Goal: Task Accomplishment & Management: Manage account settings

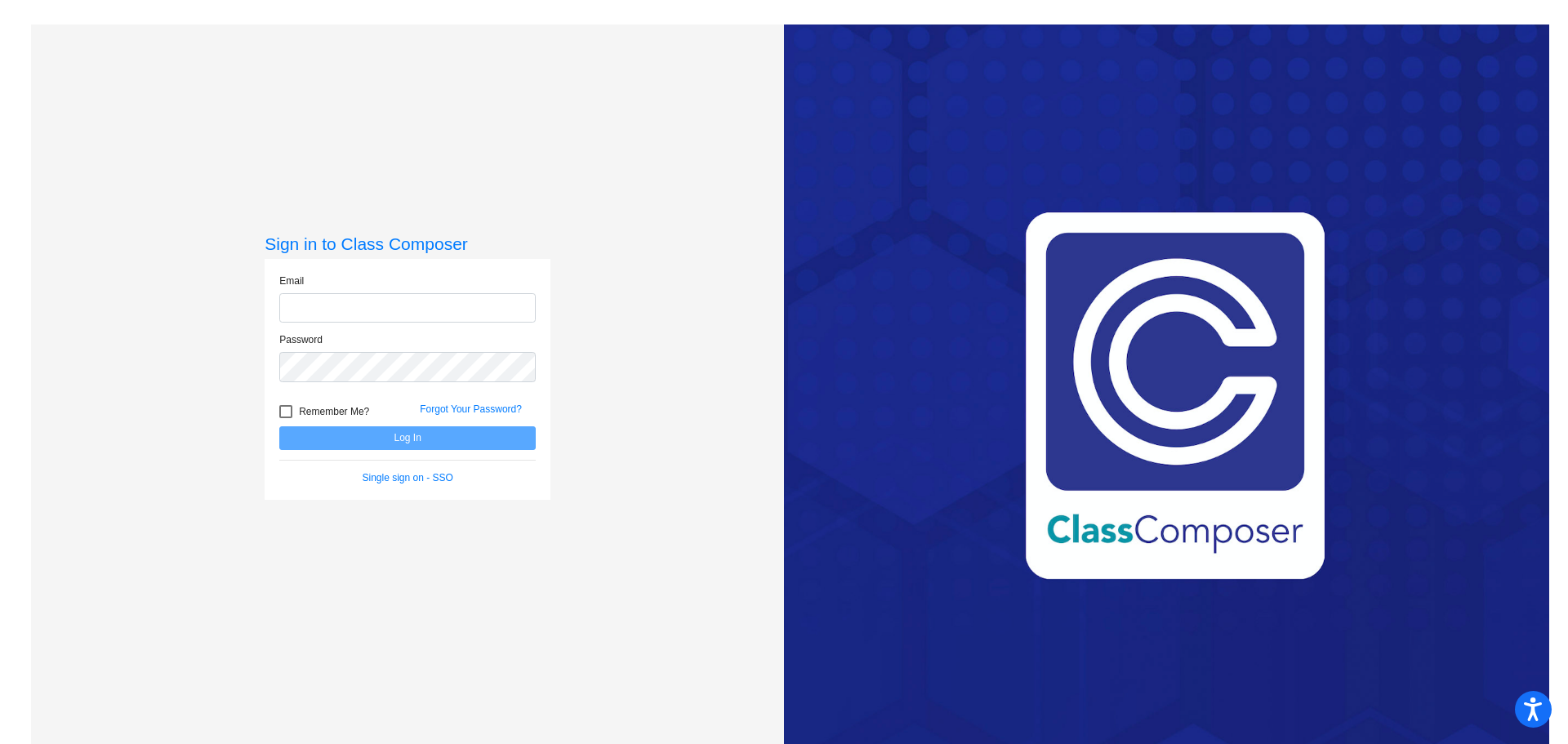
click at [279, 322] on div at bounding box center [279, 322] width 0 height 0
click at [628, 242] on div "Sign in to Class Composer Email Password Remember Me? Forgot Your Password? Log…" at bounding box center [407, 396] width 753 height 744
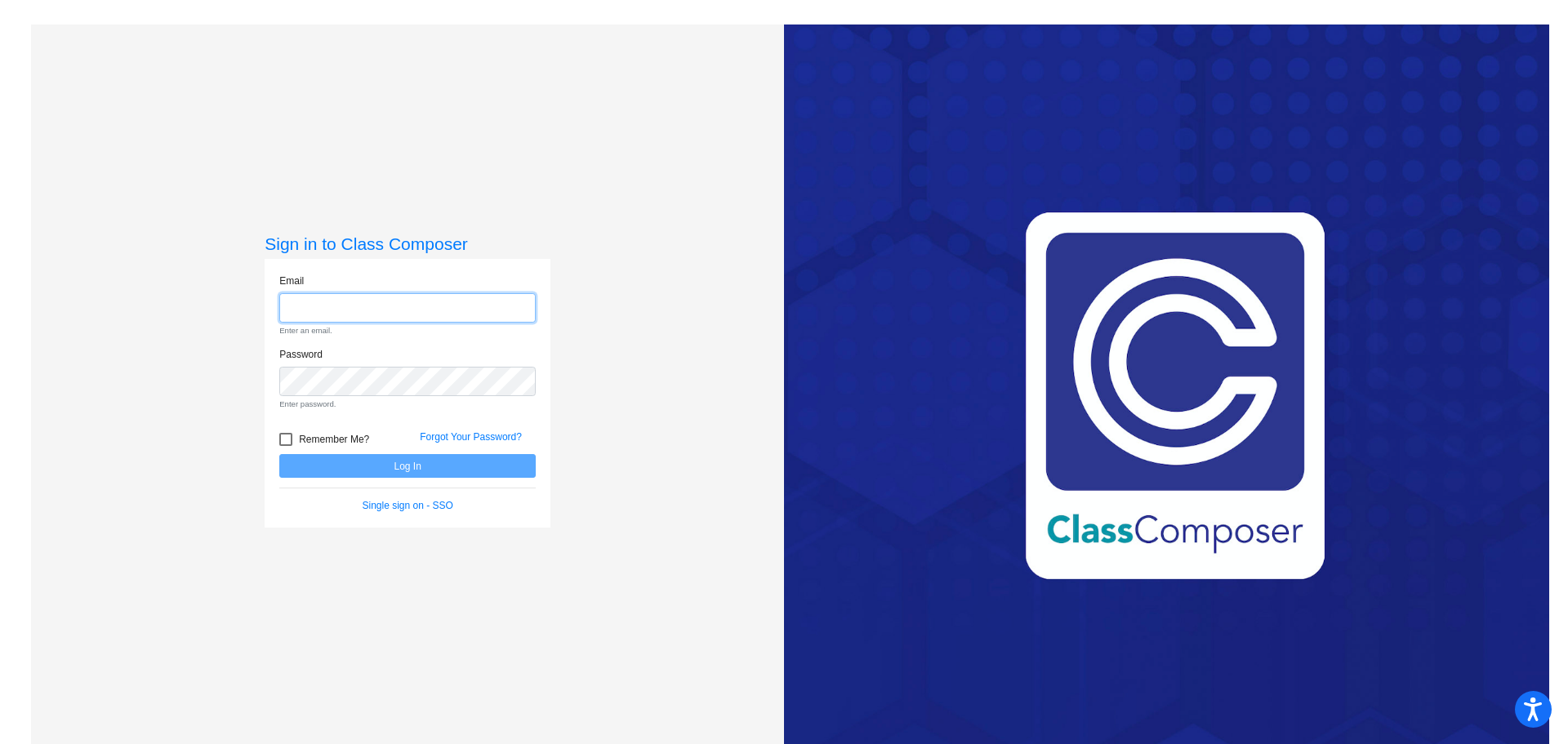
click at [320, 308] on input "email" at bounding box center [407, 308] width 256 height 30
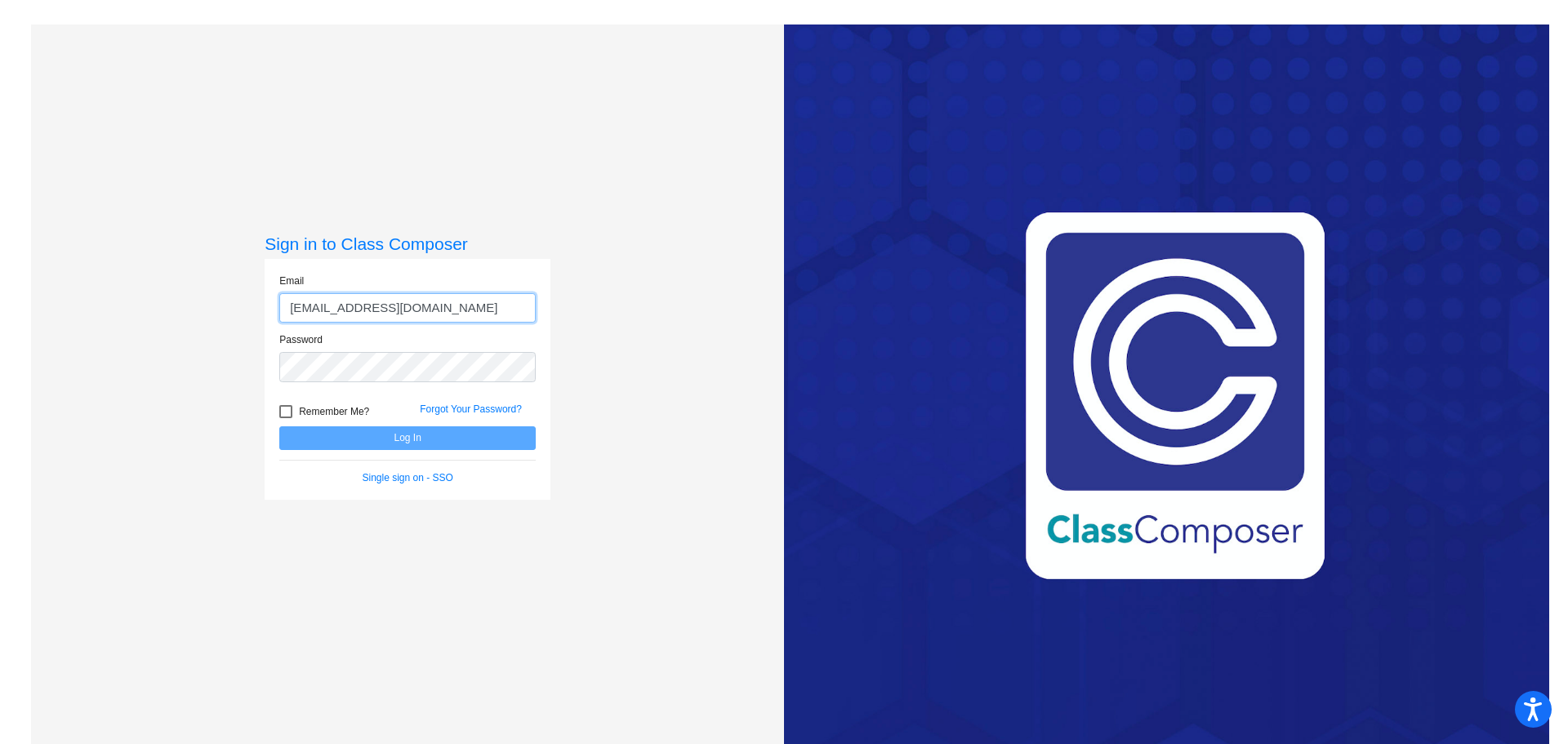
type input "hwalker@fpcsk12.org"
click at [279, 426] on button "Log In" at bounding box center [407, 438] width 256 height 23
click at [363, 442] on button "Log In" at bounding box center [407, 438] width 256 height 23
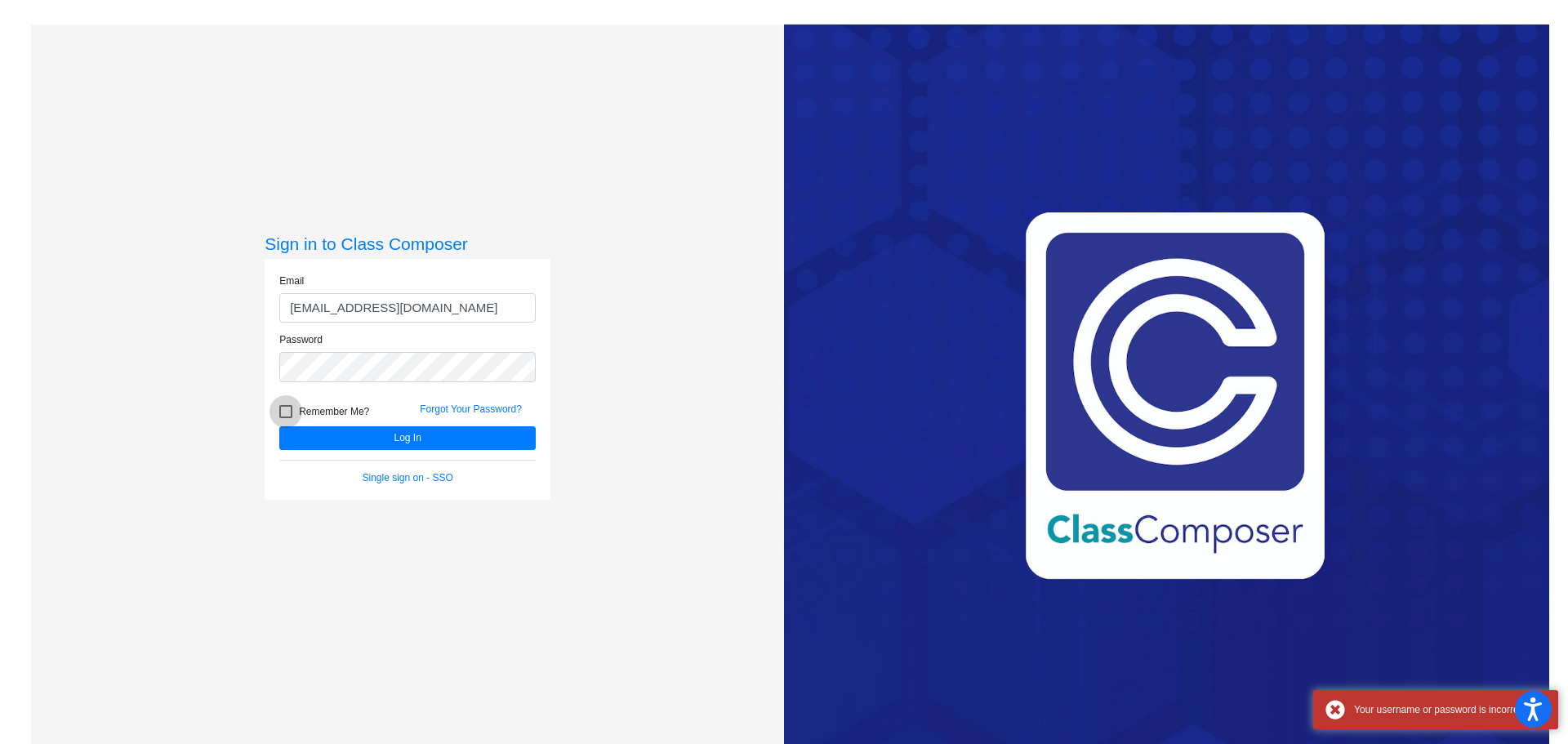
click at [279, 413] on div at bounding box center [286, 412] width 13 height 13
click at [285, 418] on input "Remember Me?" at bounding box center [285, 418] width 1 height 1
checkbox input "true"
click at [443, 407] on link "Forgot Your Password?" at bounding box center [471, 409] width 102 height 12
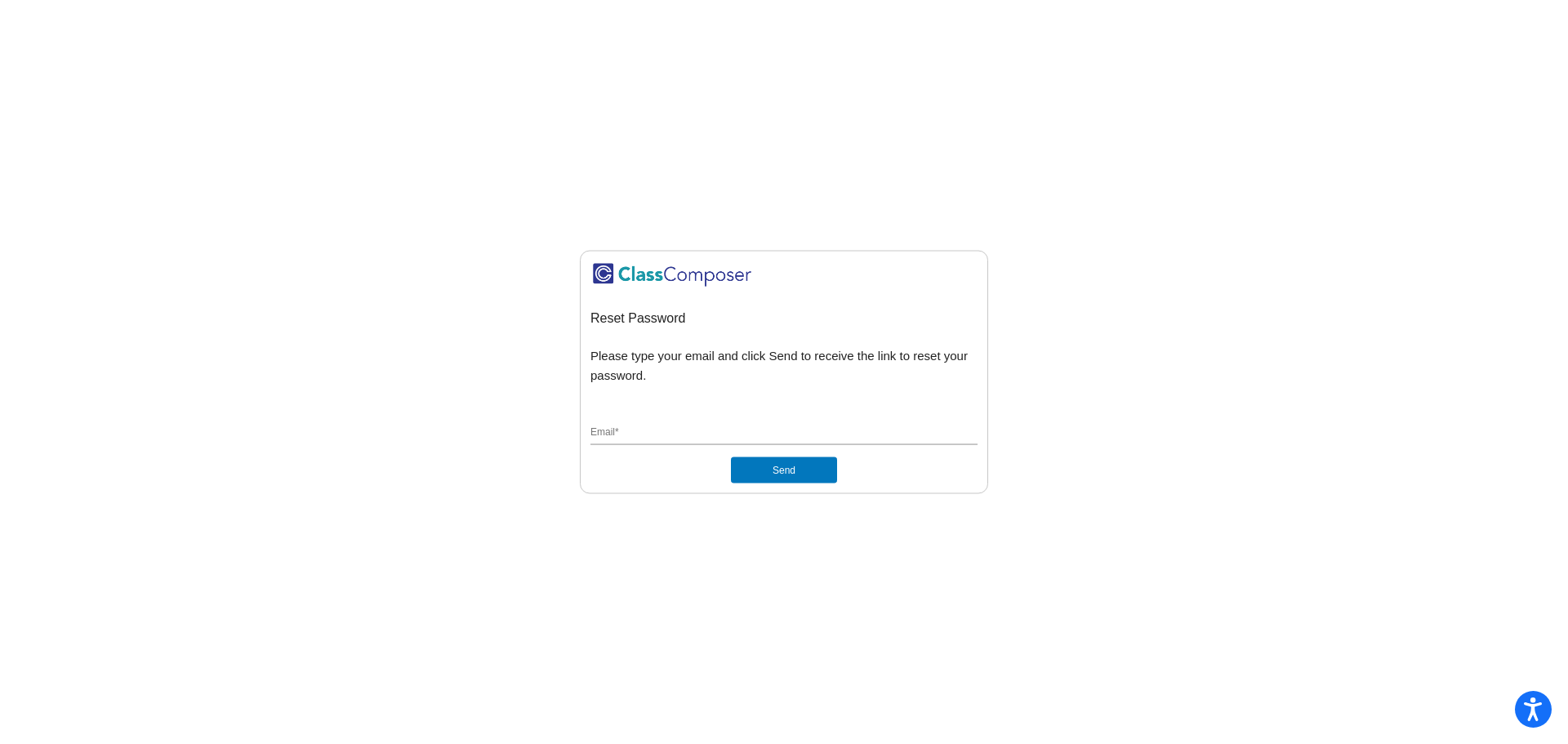
click at [717, 430] on input "Email *" at bounding box center [784, 434] width 387 height 15
type input "W"
click at [820, 469] on button "Send" at bounding box center [783, 470] width 106 height 26
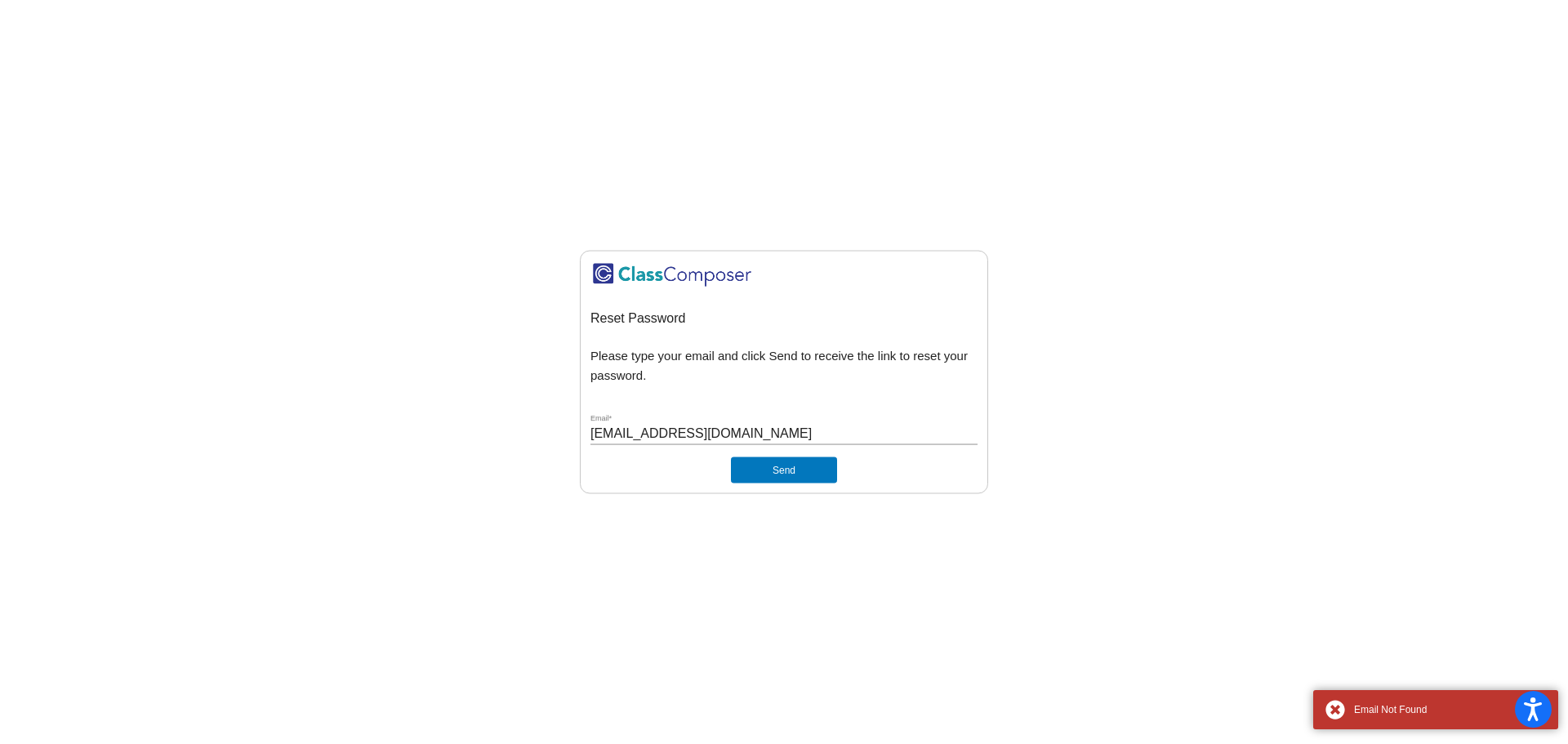
click at [807, 429] on input "hwalker@fpcsk12.org" at bounding box center [784, 434] width 387 height 15
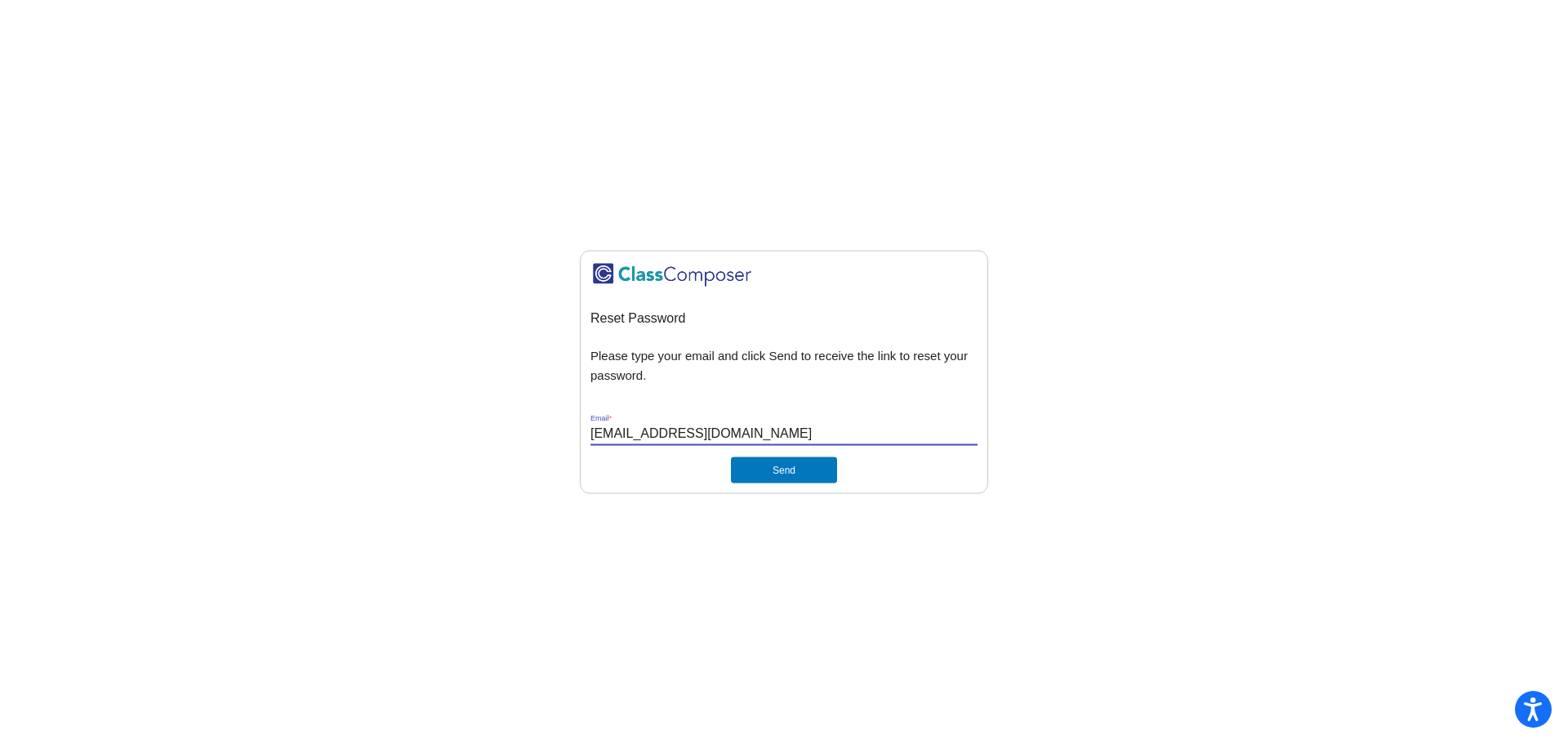
type input "[EMAIL_ADDRESS][DOMAIN_NAME]"
click at [795, 475] on button "Send" at bounding box center [783, 470] width 106 height 26
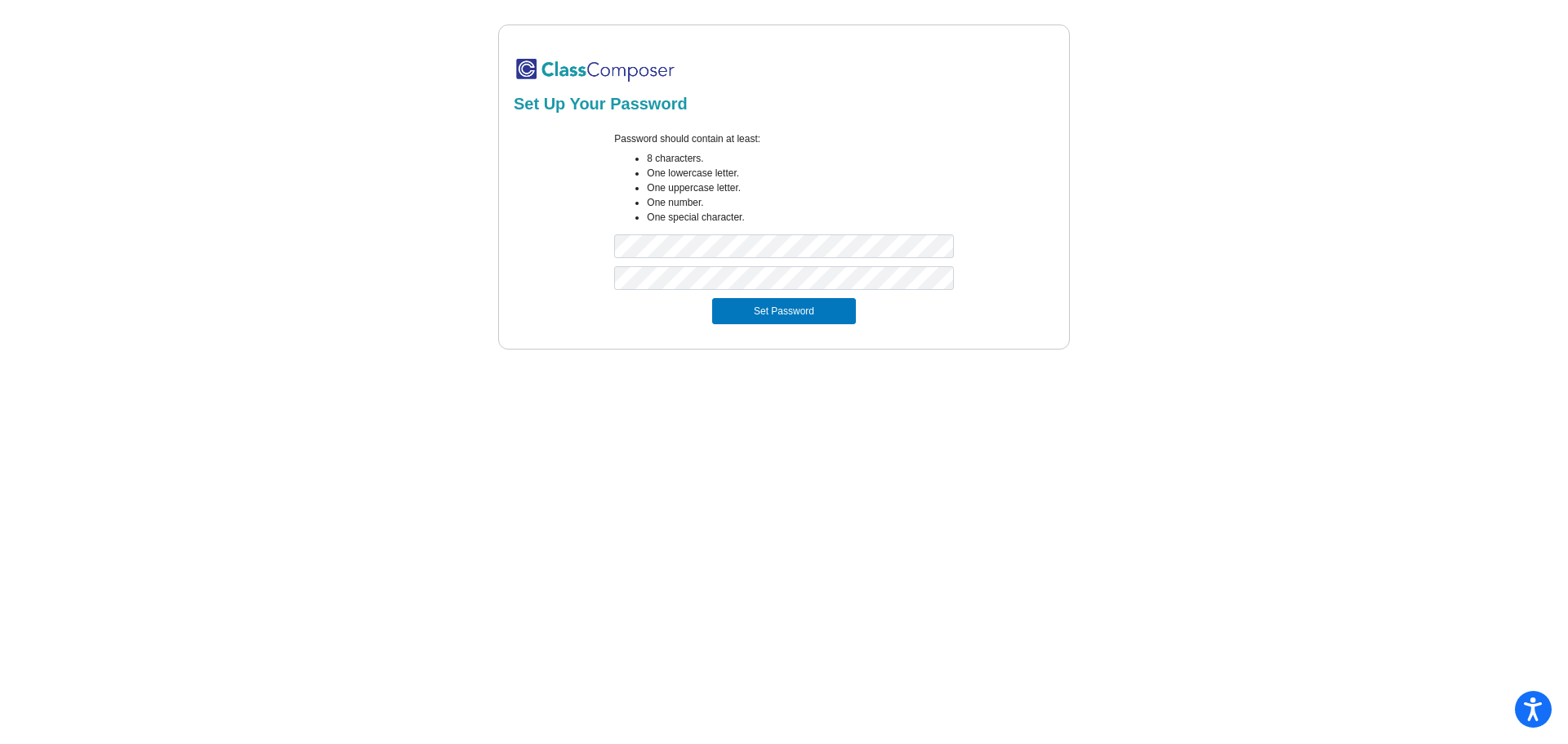
click at [1229, 324] on div "Set Up Your Password Password should contain at least: 8 characters. One lowerc…" at bounding box center [783, 187] width 1505 height 325
click at [830, 324] on button "Set Password" at bounding box center [784, 310] width 144 height 26
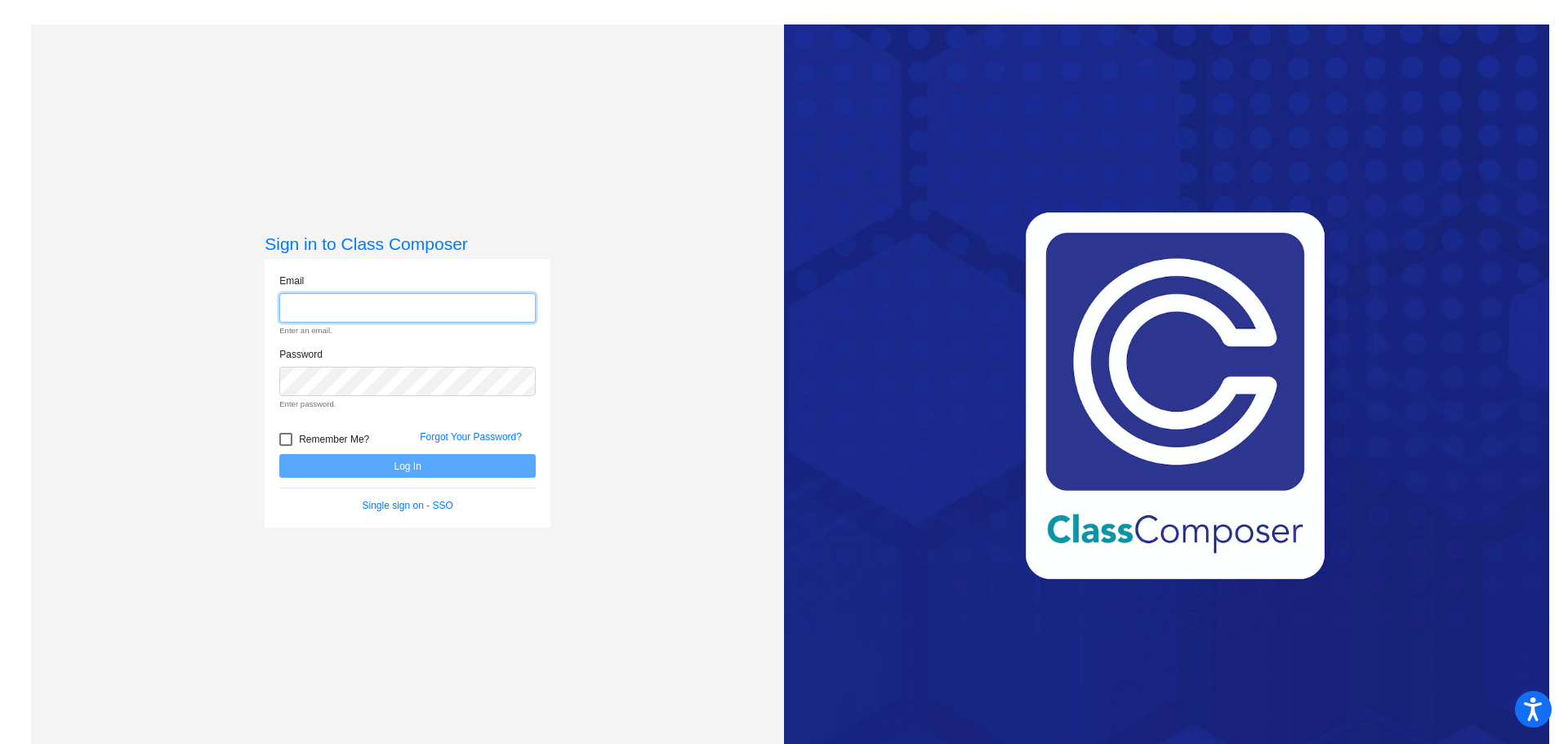
type input "[EMAIL_ADDRESS][DOMAIN_NAME]"
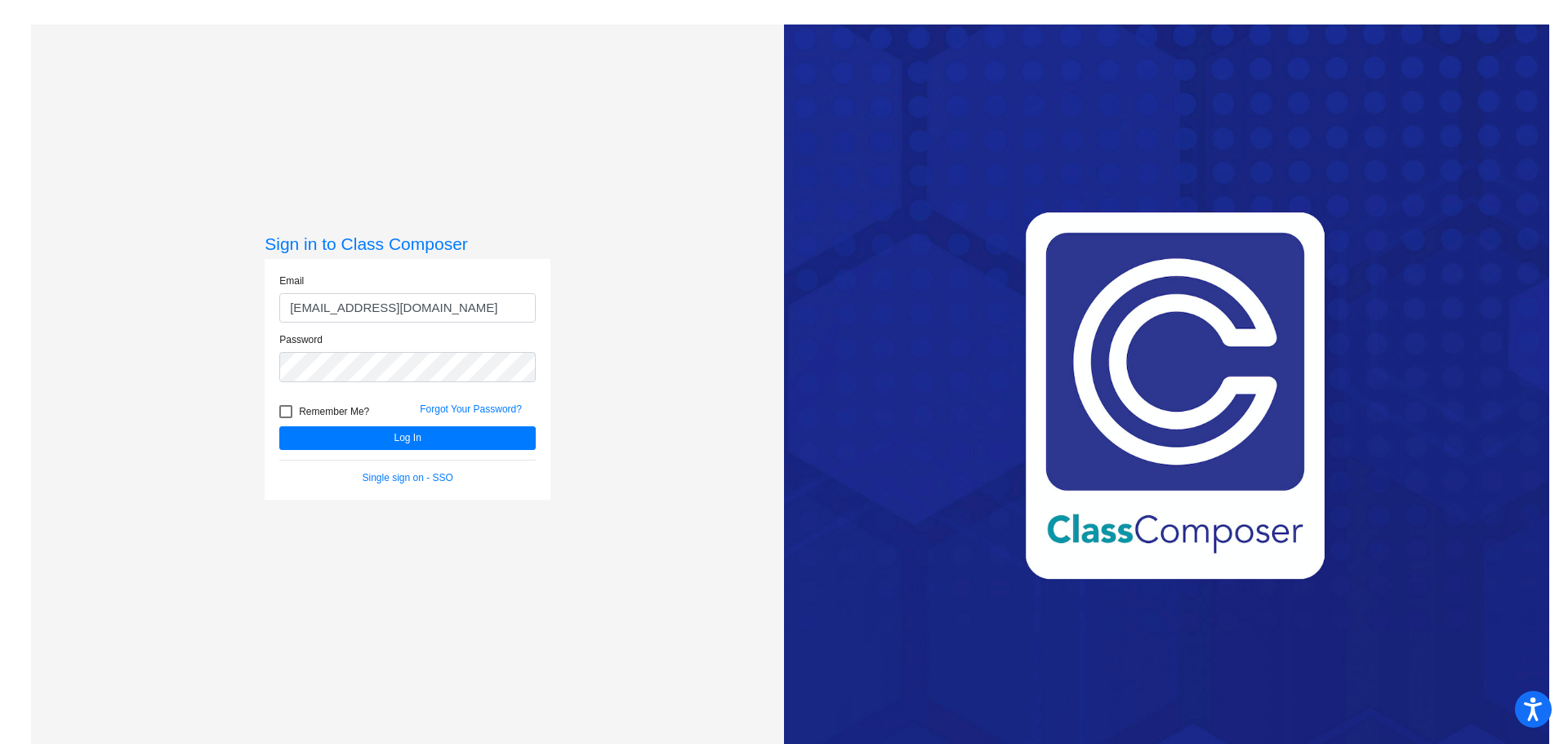
click at [610, 341] on div "Sign in to Class Composer Email [EMAIL_ADDRESS][DOMAIN_NAME] Password Remember …" at bounding box center [407, 396] width 753 height 744
click at [305, 407] on span "Remember Me?" at bounding box center [334, 411] width 70 height 19
click at [286, 418] on input "Remember Me?" at bounding box center [285, 418] width 1 height 1
checkbox input "true"
click at [413, 444] on button "Log In" at bounding box center [407, 438] width 256 height 23
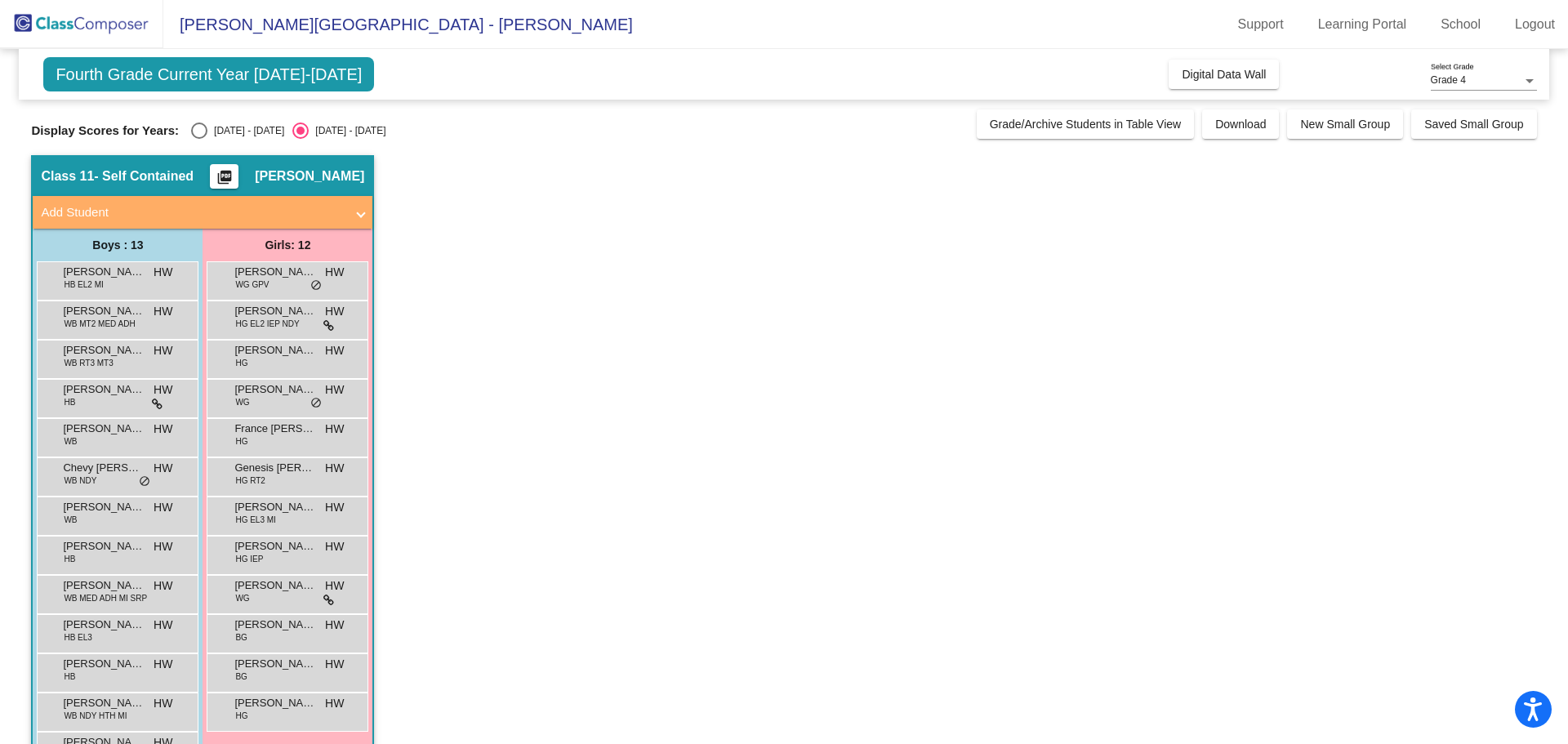
click at [234, 177] on mat-icon "picture_as_pdf" at bounding box center [224, 180] width 19 height 23
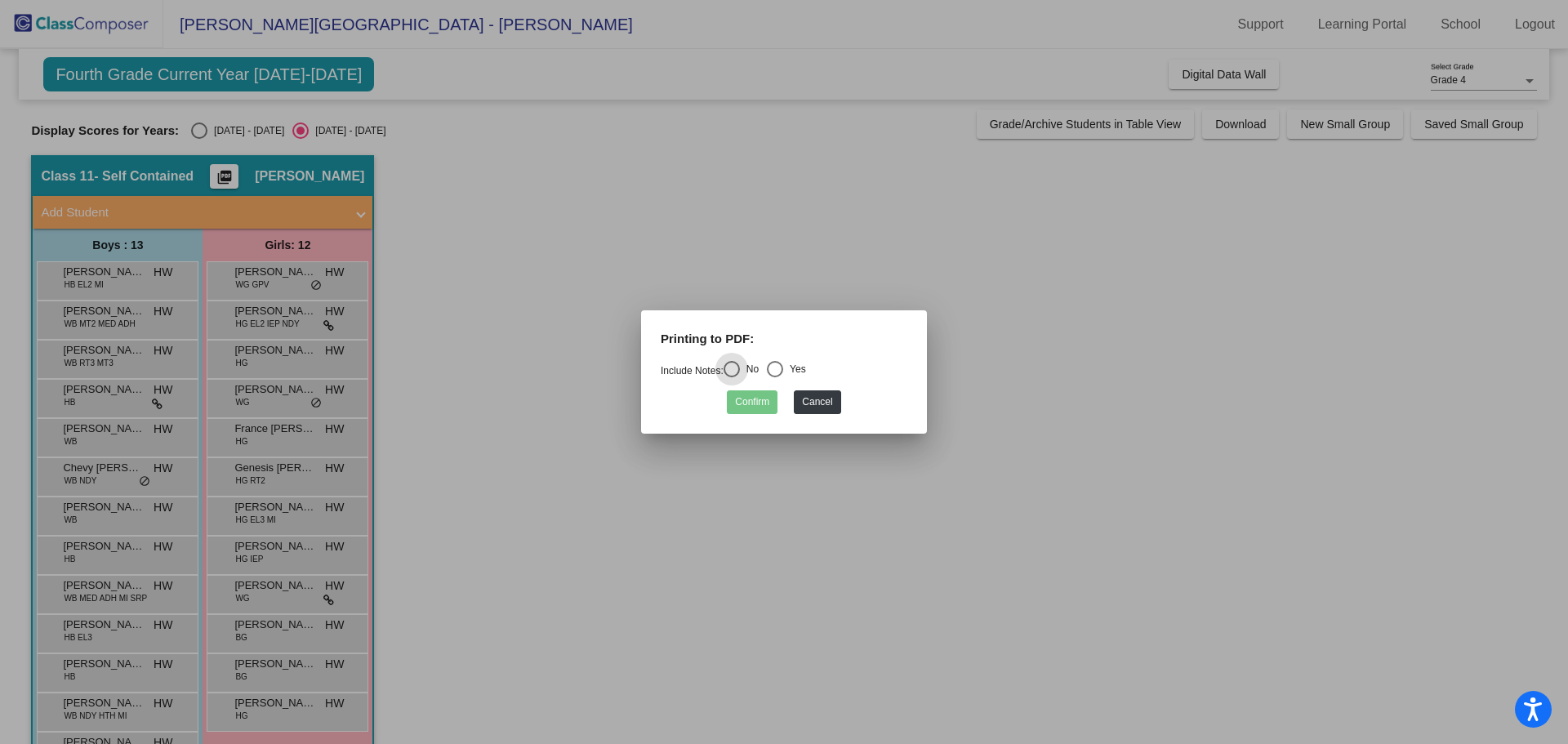
click at [783, 366] on div "Select an option" at bounding box center [775, 369] width 17 height 17
click at [775, 377] on input "Yes" at bounding box center [774, 377] width 1 height 1
radio input "true"
click at [761, 407] on button "Confirm" at bounding box center [752, 402] width 51 height 23
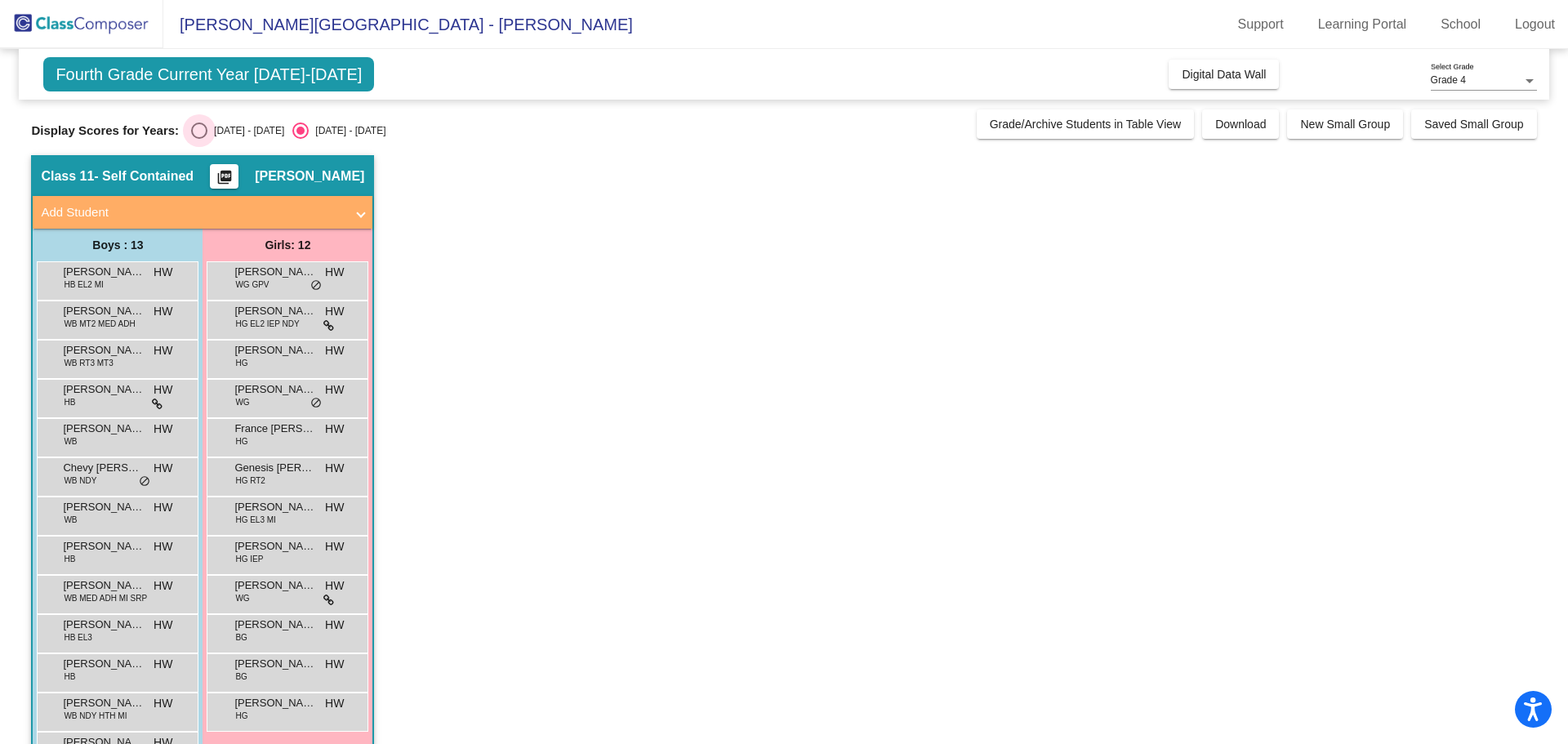
click at [230, 132] on div "[DATE] - [DATE]" at bounding box center [246, 131] width 77 height 15
click at [199, 139] on input "[DATE] - [DATE]" at bounding box center [198, 139] width 1 height 1
radio input "true"
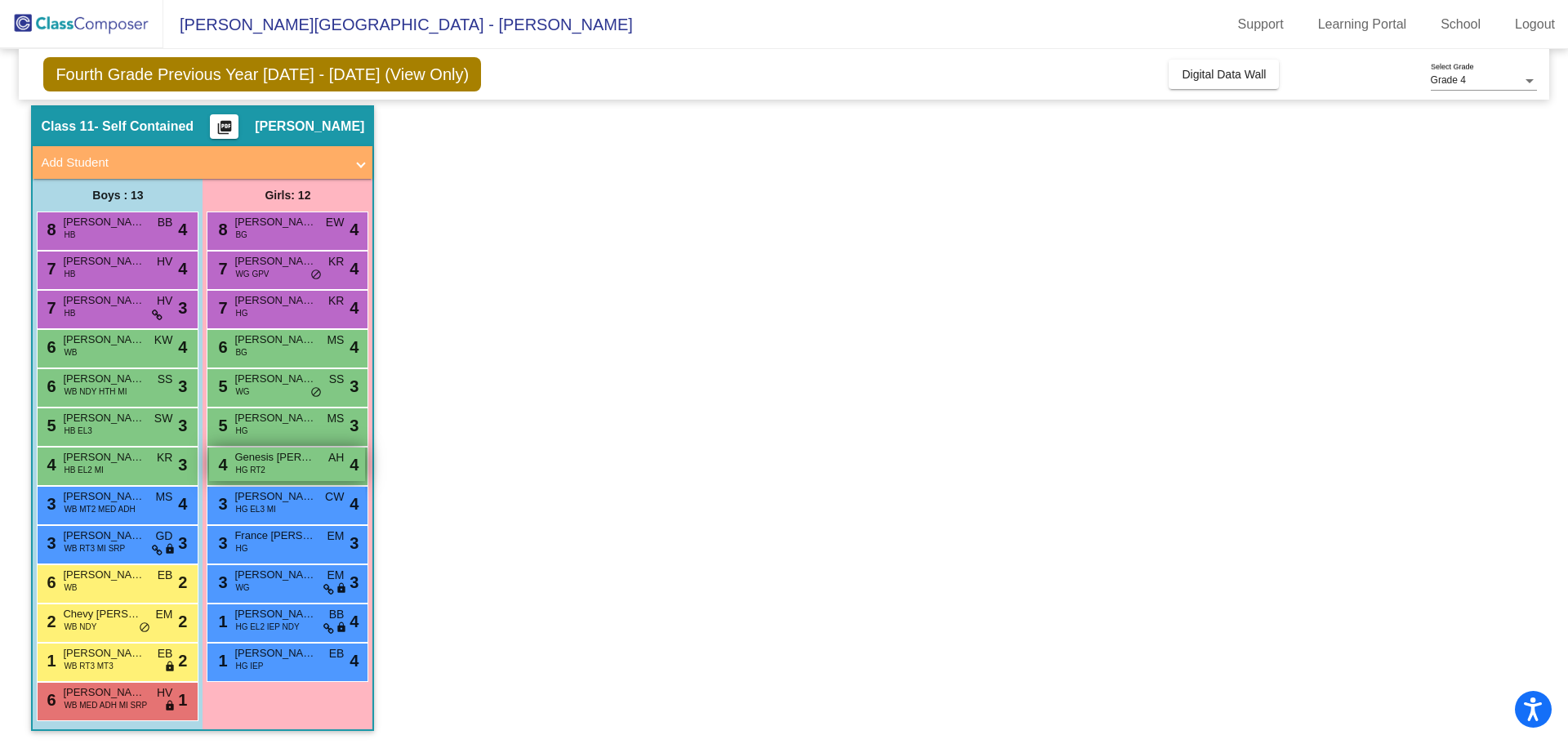
scroll to position [53, 0]
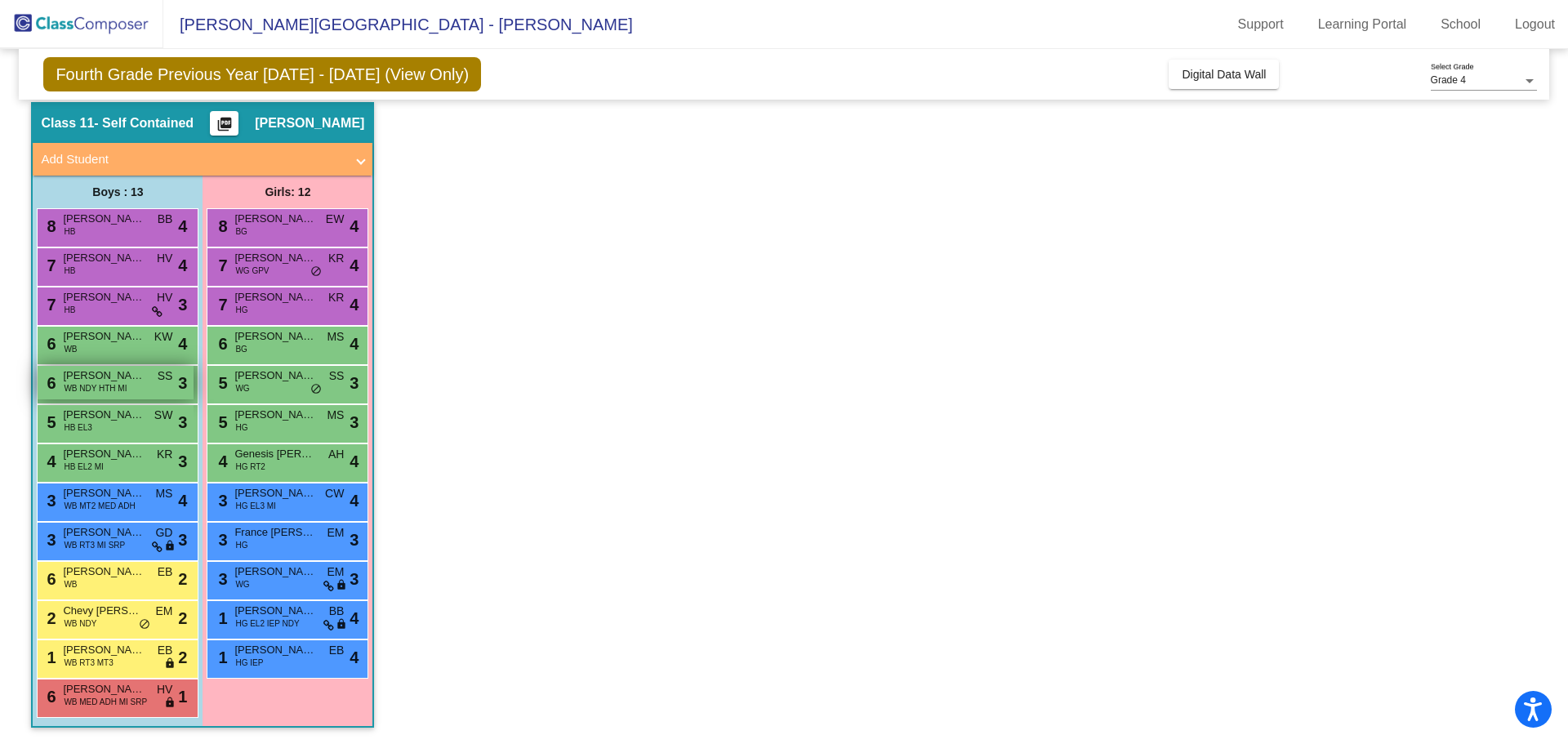
click at [70, 378] on span "[PERSON_NAME] [PERSON_NAME]" at bounding box center [104, 376] width 82 height 17
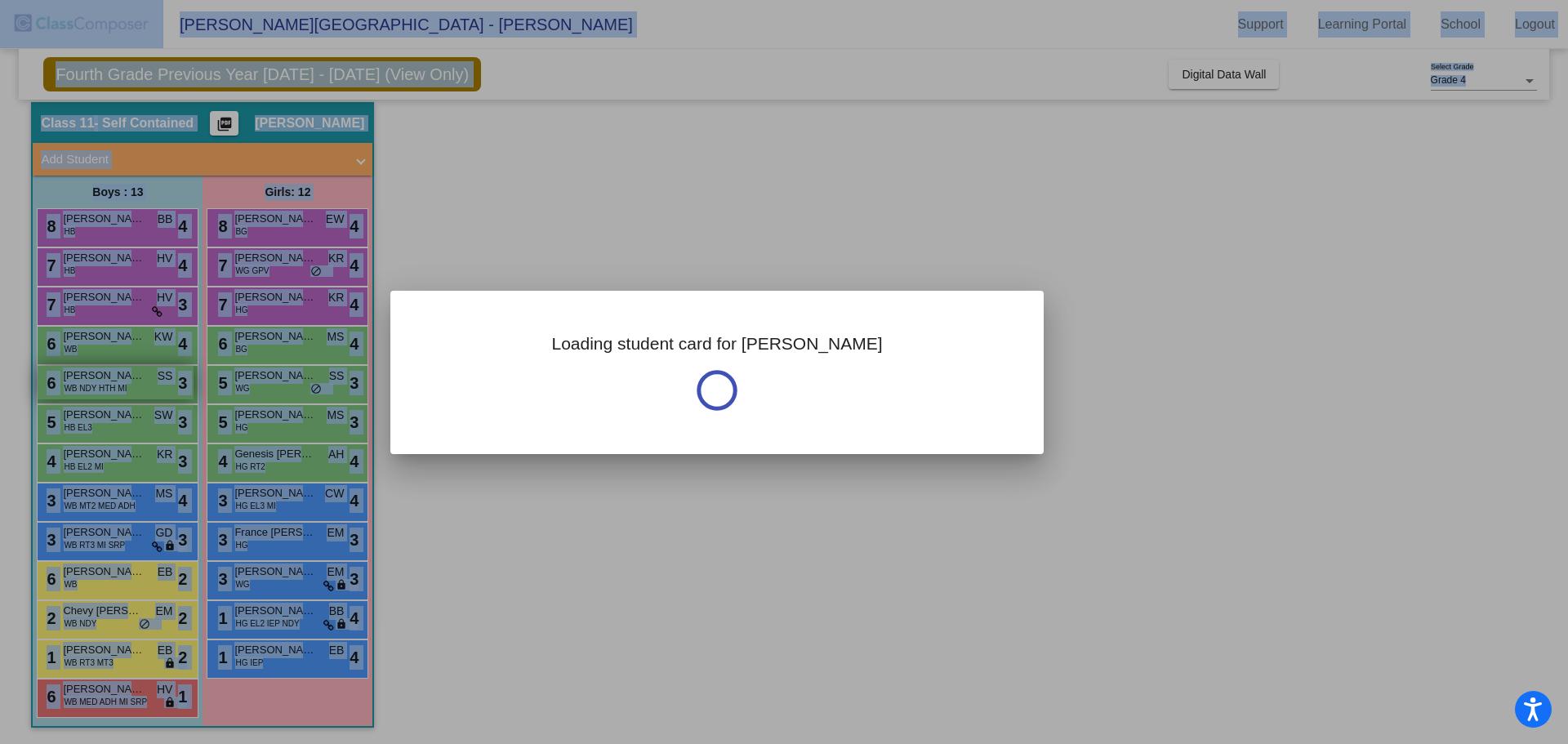
click at [70, 378] on div at bounding box center [784, 372] width 1568 height 744
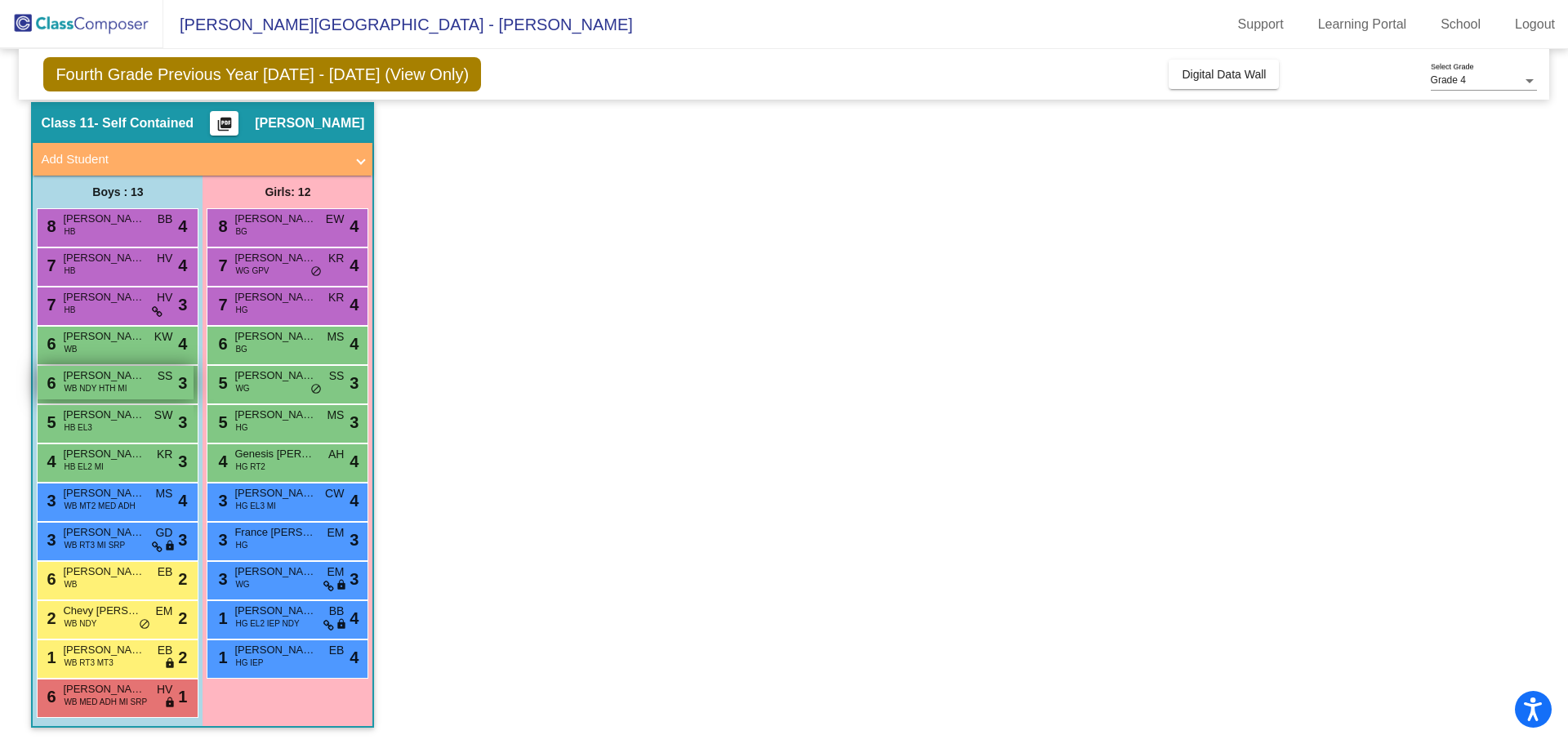
click at [70, 378] on span "[PERSON_NAME] [PERSON_NAME]" at bounding box center [104, 376] width 82 height 17
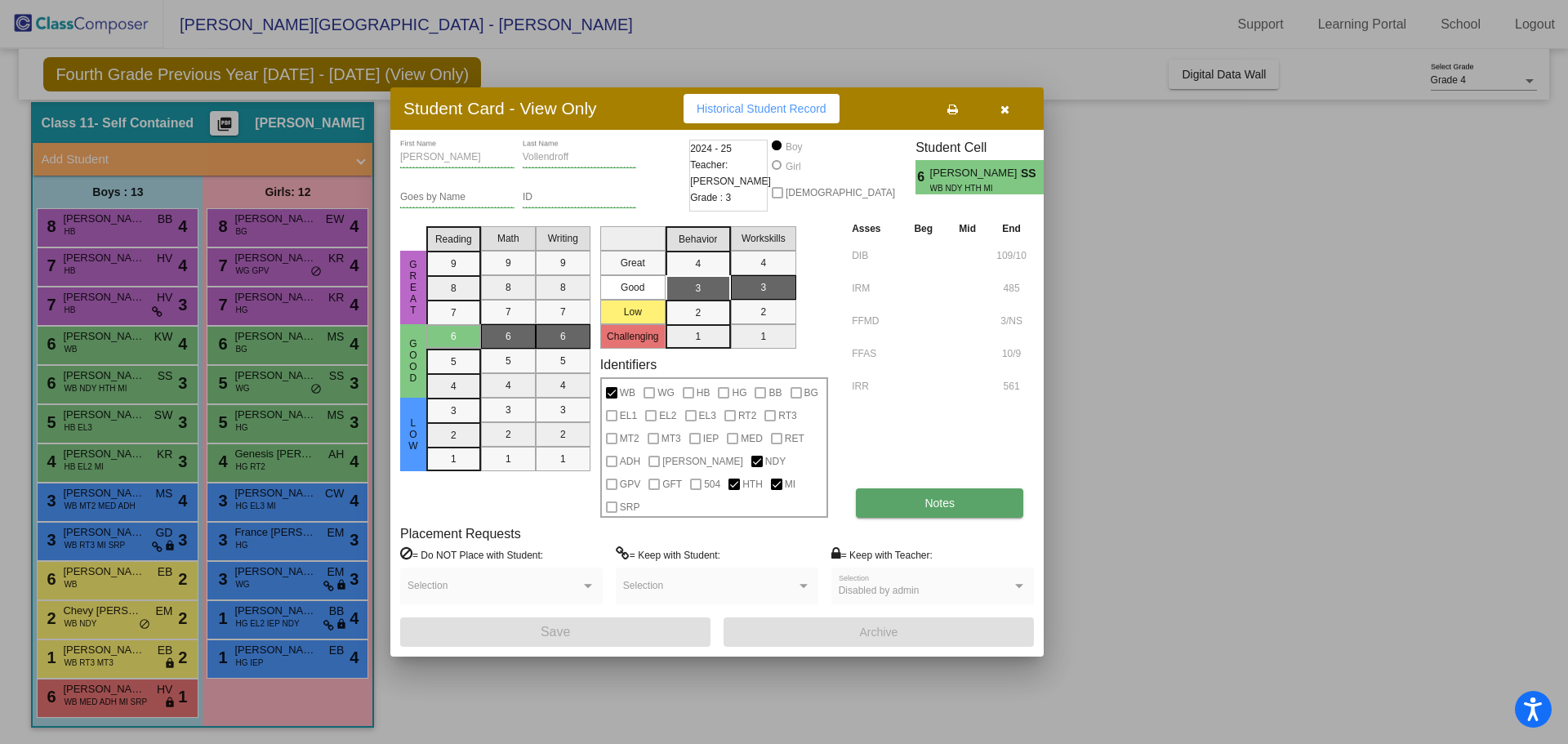
click at [924, 494] on button "Notes" at bounding box center [940, 503] width 167 height 29
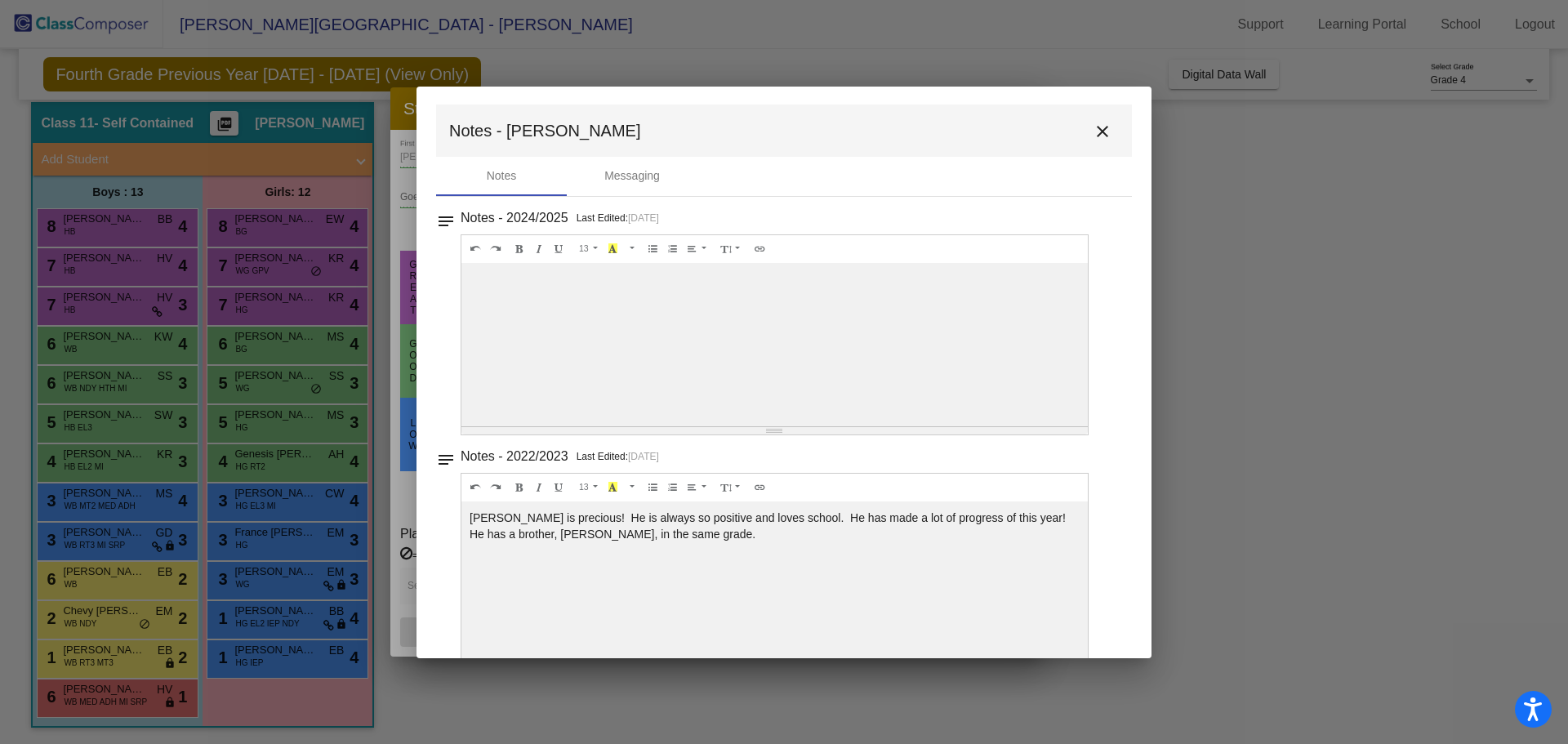
scroll to position [0, 0]
click at [625, 177] on div "Messaging" at bounding box center [632, 177] width 55 height 17
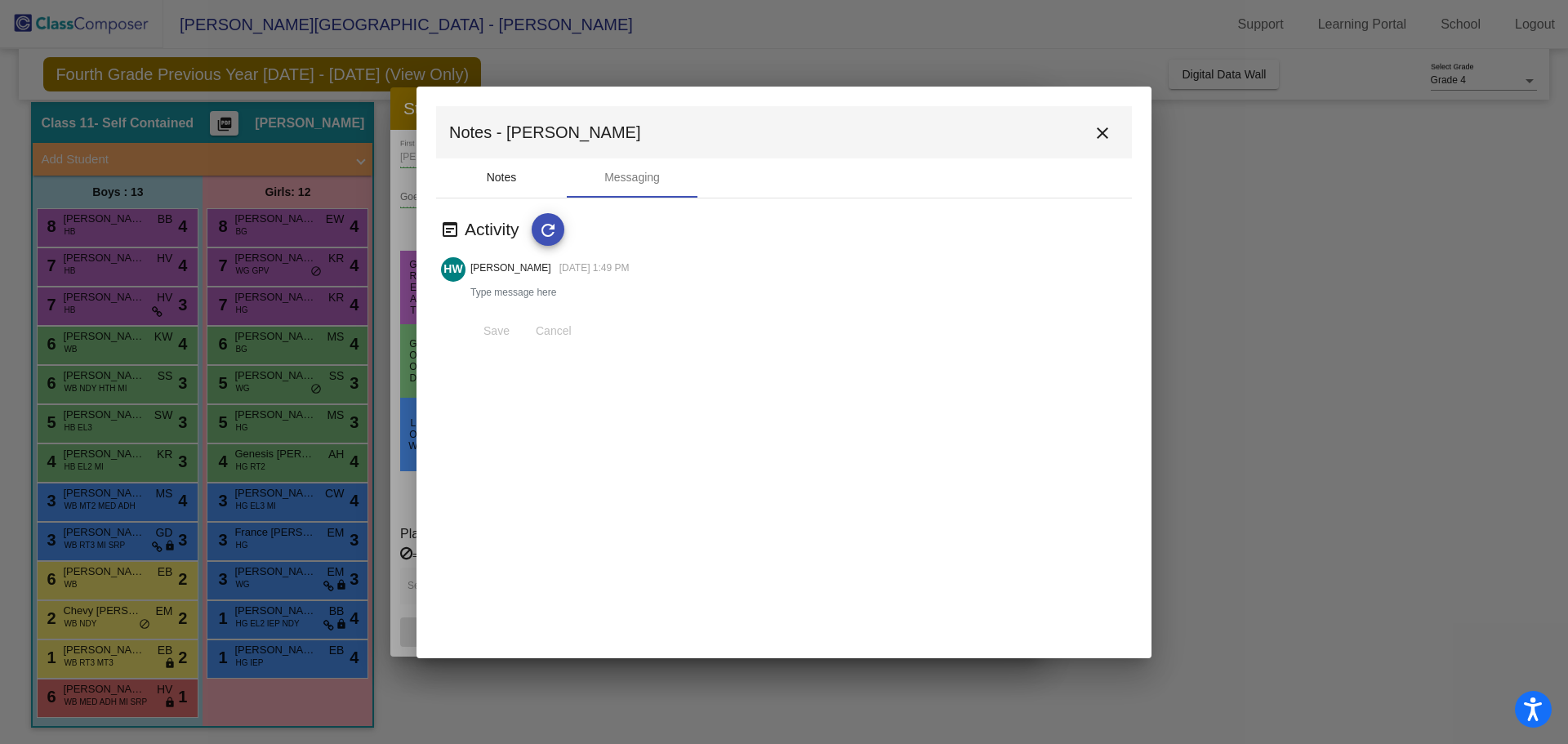
click at [491, 175] on div "Notes" at bounding box center [502, 177] width 30 height 17
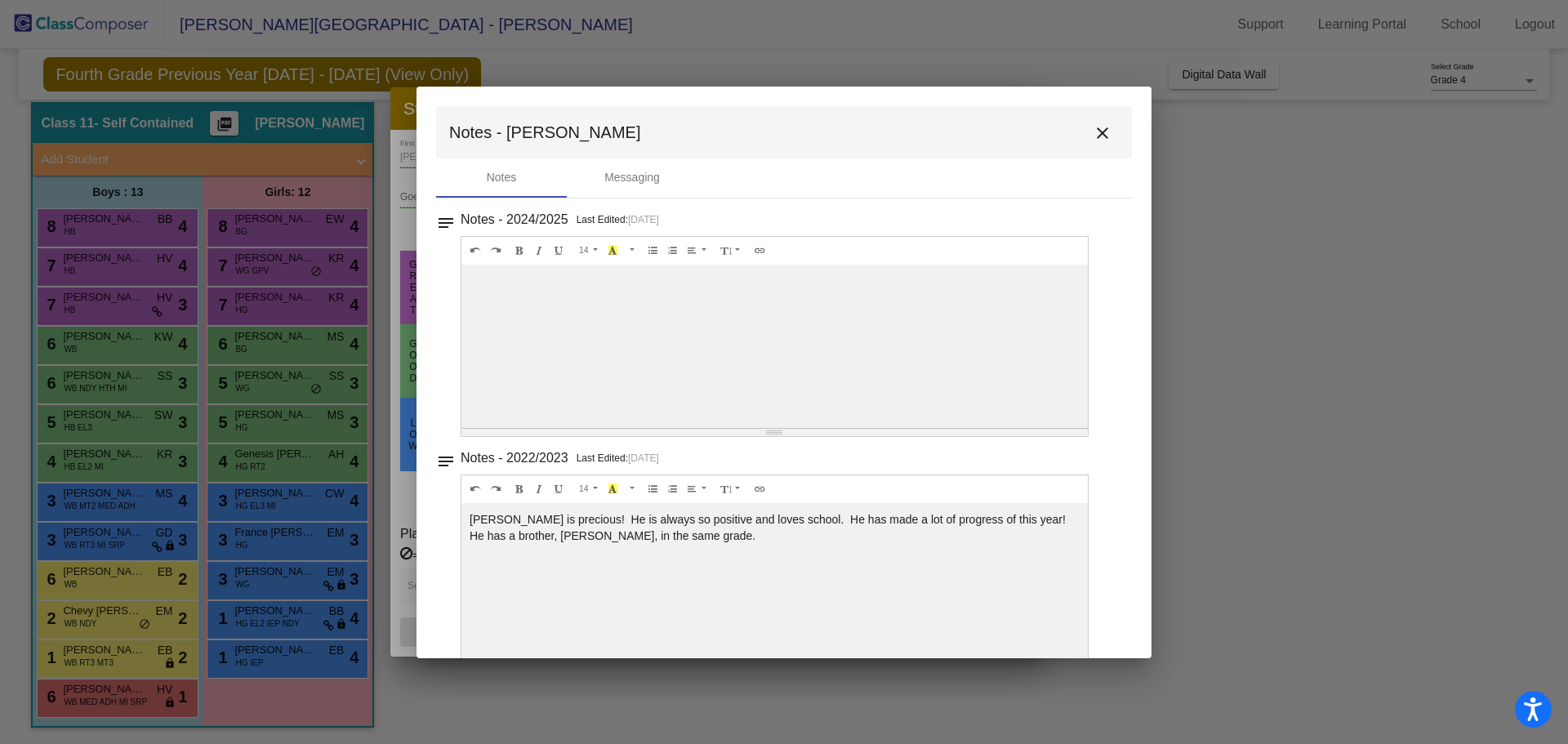
click at [1099, 132] on mat-icon "close" at bounding box center [1102, 132] width 19 height 19
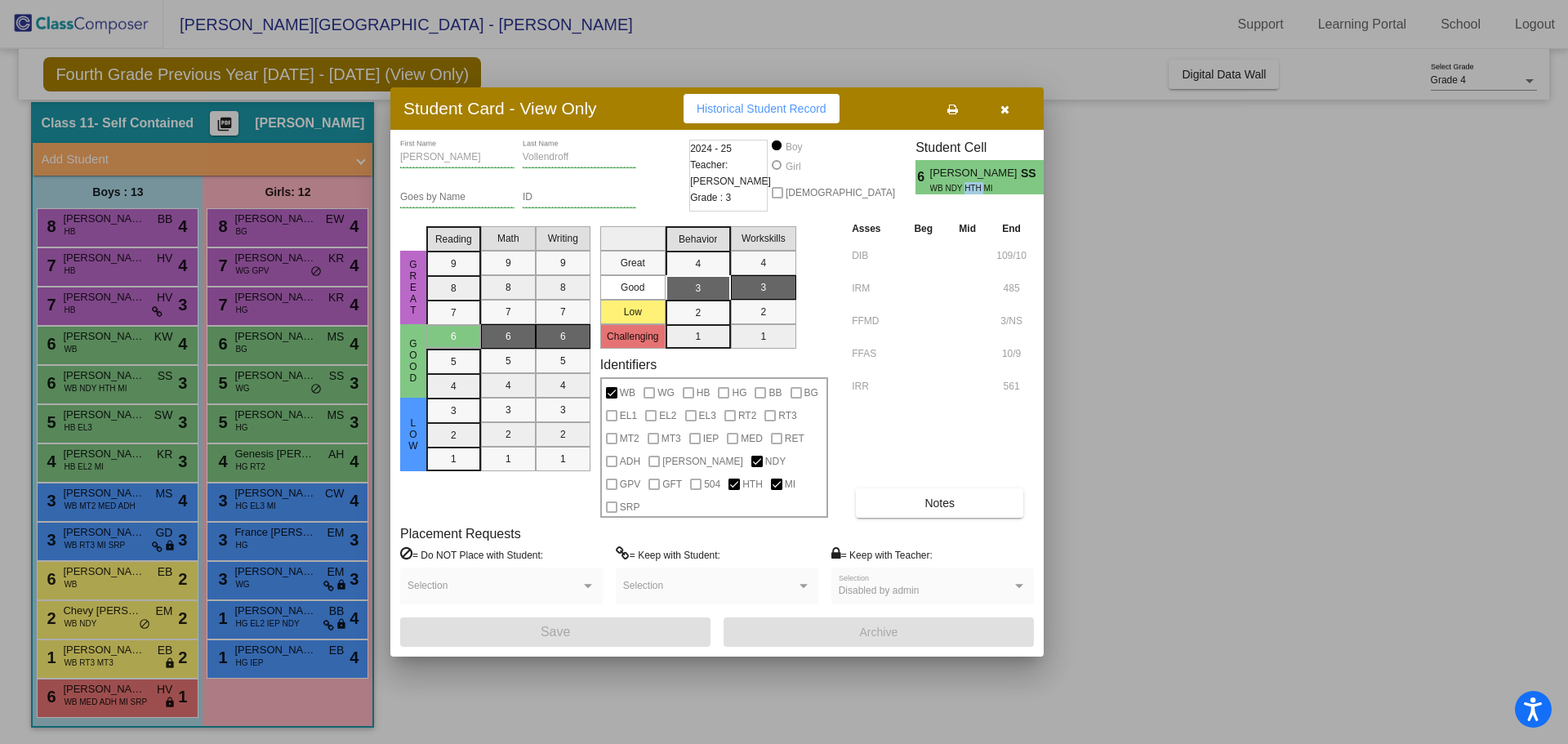
drag, startPoint x: 961, startPoint y: 200, endPoint x: 940, endPoint y: 199, distance: 21.0
click at [940, 194] on span "WB NDY HTH MI" at bounding box center [970, 188] width 79 height 13
click at [785, 494] on span "MI" at bounding box center [790, 484] width 11 height 19
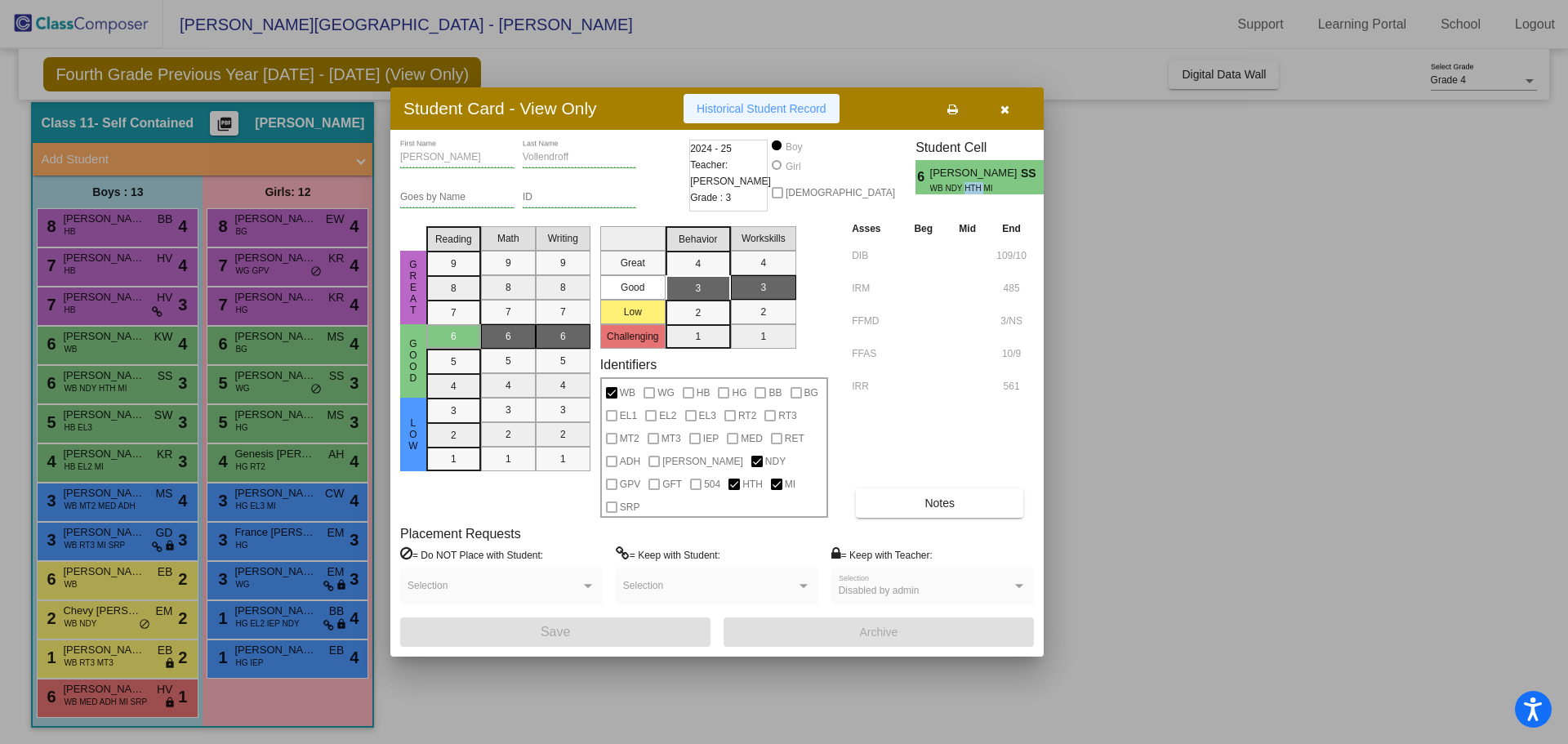
click at [789, 115] on span "Historical Student Record" at bounding box center [761, 109] width 130 height 13
click at [997, 121] on button "button" at bounding box center [1004, 108] width 52 height 29
